Goal: Task Accomplishment & Management: Manage account settings

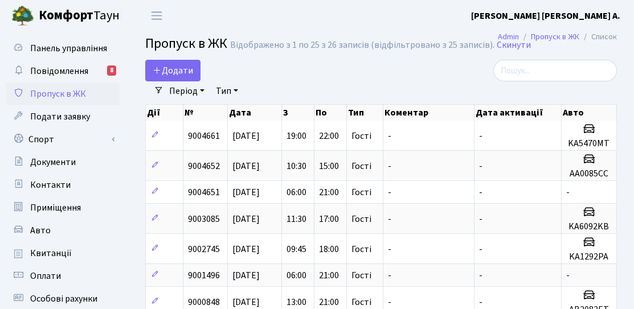
select select "25"
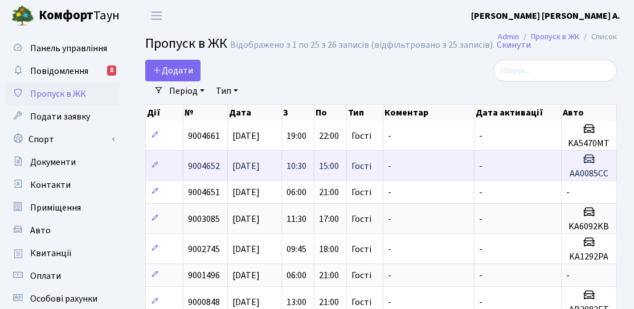
click at [318, 170] on td "15:00" at bounding box center [330, 165] width 32 height 30
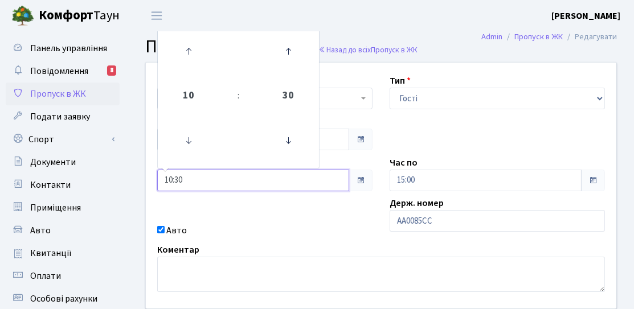
click at [207, 179] on input "10:30" at bounding box center [253, 181] width 192 height 22
click at [285, 135] on icon at bounding box center [288, 140] width 31 height 31
type input "10:00"
click at [221, 217] on div "Квартира <b>КТ</b>&nbsp;&nbsp;&nbsp;&nbsp;12-85а КТ 12-85а Тип - Доставка Таксі…" at bounding box center [380, 186] width 487 height 246
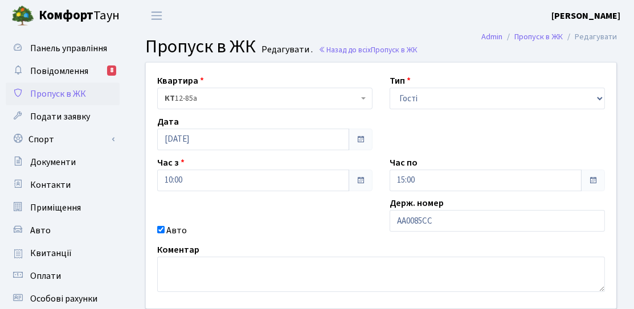
scroll to position [171, 0]
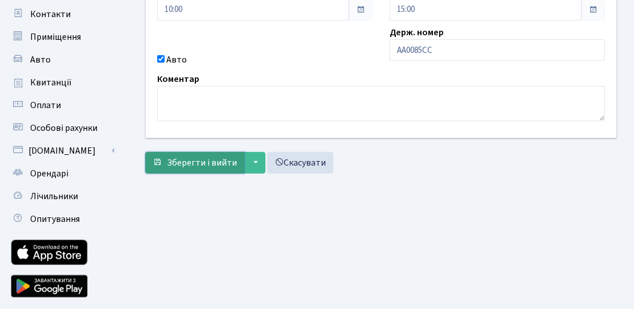
click at [210, 165] on span "Зберегти і вийти" at bounding box center [202, 163] width 70 height 13
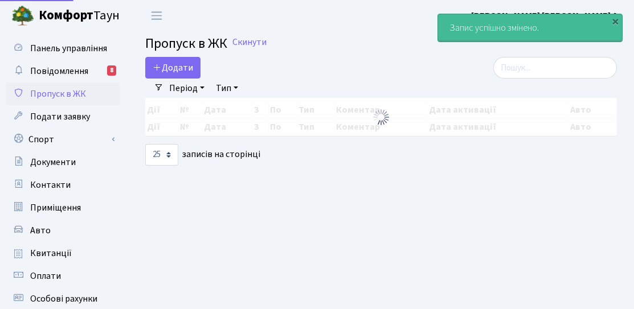
select select "25"
